Goal: Task Accomplishment & Management: Manage account settings

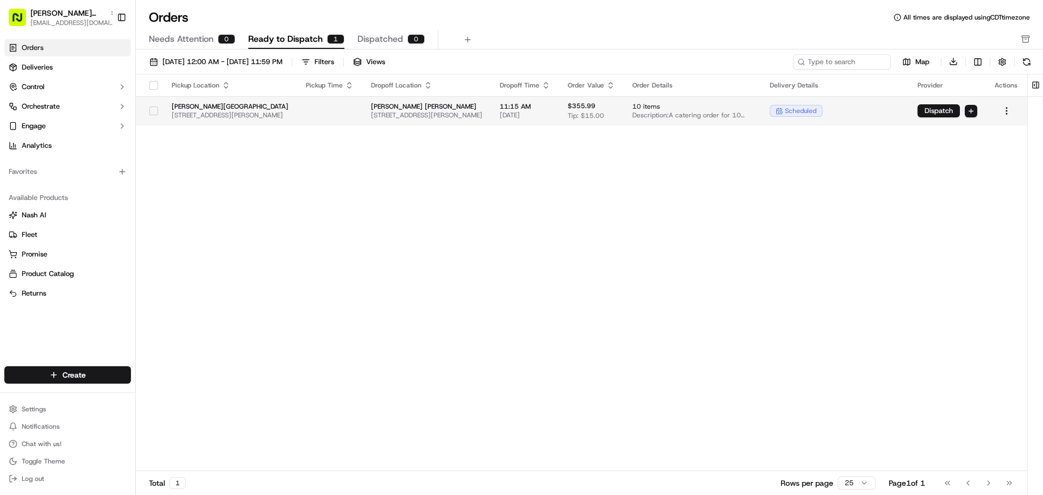
click at [152, 108] on button "button" at bounding box center [153, 111] width 9 height 9
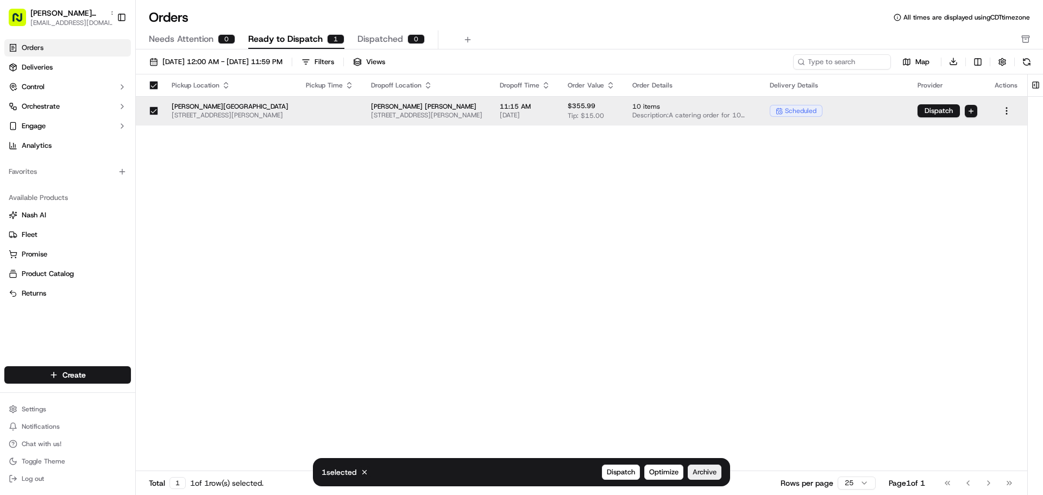
click at [702, 473] on span "Archive" at bounding box center [705, 472] width 24 height 10
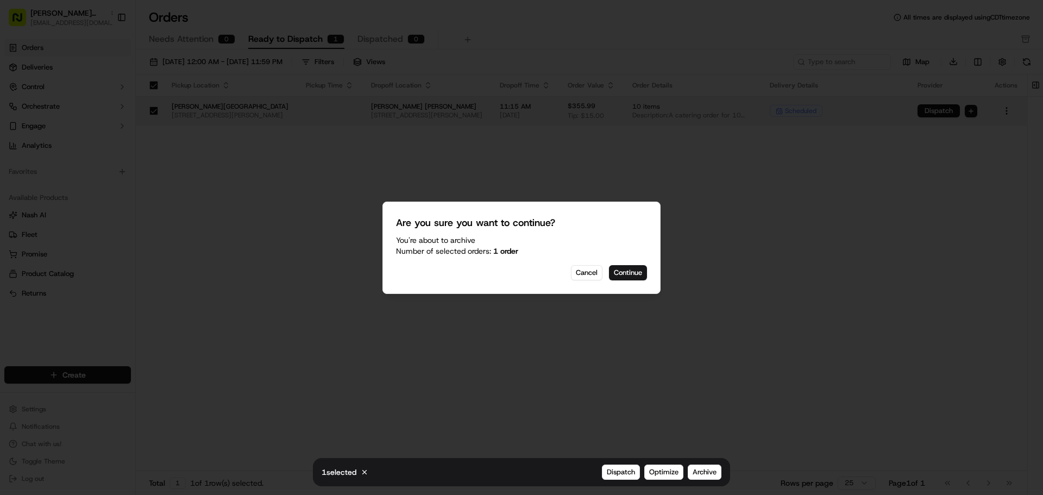
click at [621, 267] on button "Continue" at bounding box center [628, 272] width 38 height 15
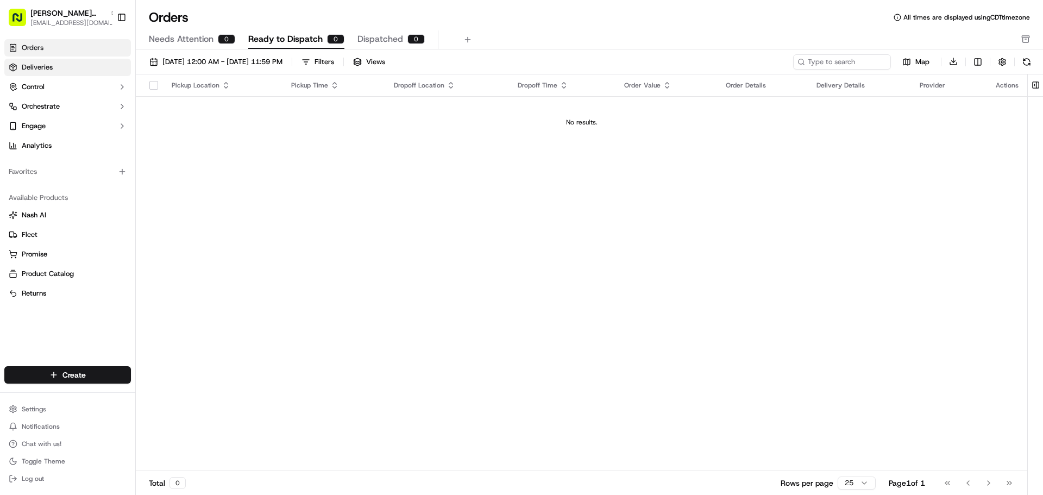
click at [54, 65] on link "Deliveries" at bounding box center [67, 67] width 127 height 17
